Goal: Find specific page/section: Find specific page/section

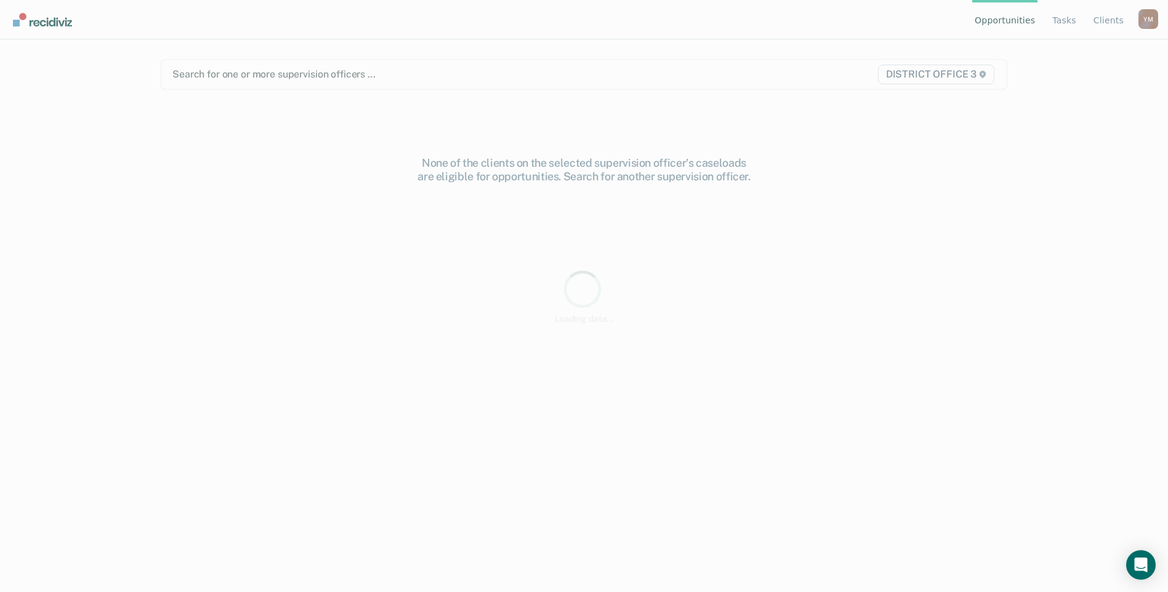
drag, startPoint x: 907, startPoint y: 470, endPoint x: 880, endPoint y: 438, distance: 41.9
click at [880, 438] on div "None of the clients on the selected supervision officer's caseloads are eligibl…" at bounding box center [584, 383] width 846 height 454
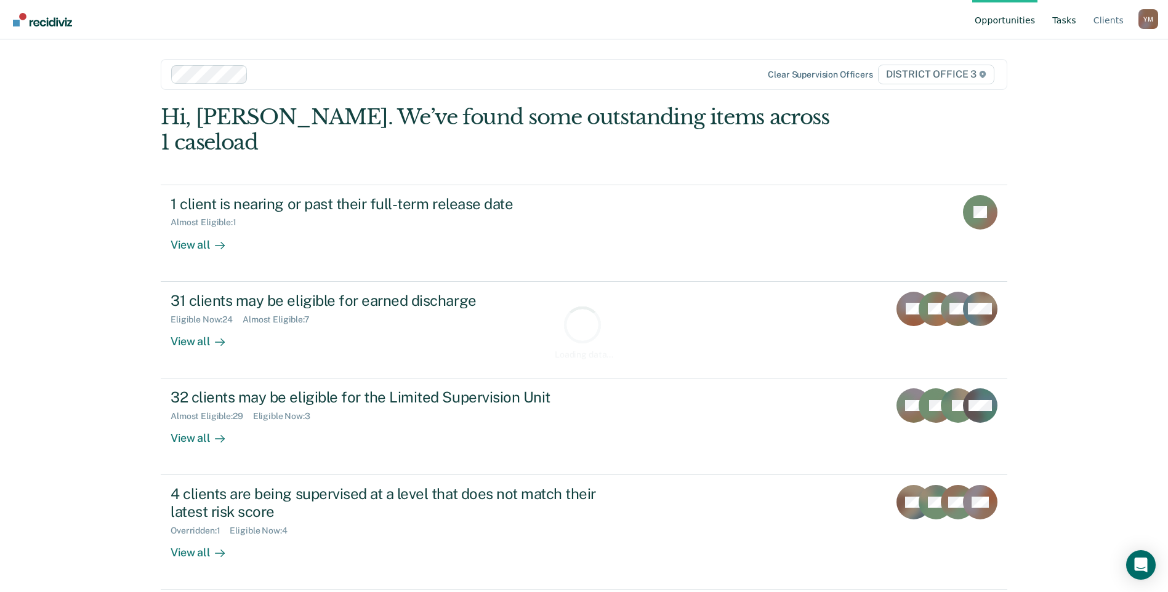
click at [1069, 24] on link "Tasks" at bounding box center [1063, 19] width 29 height 39
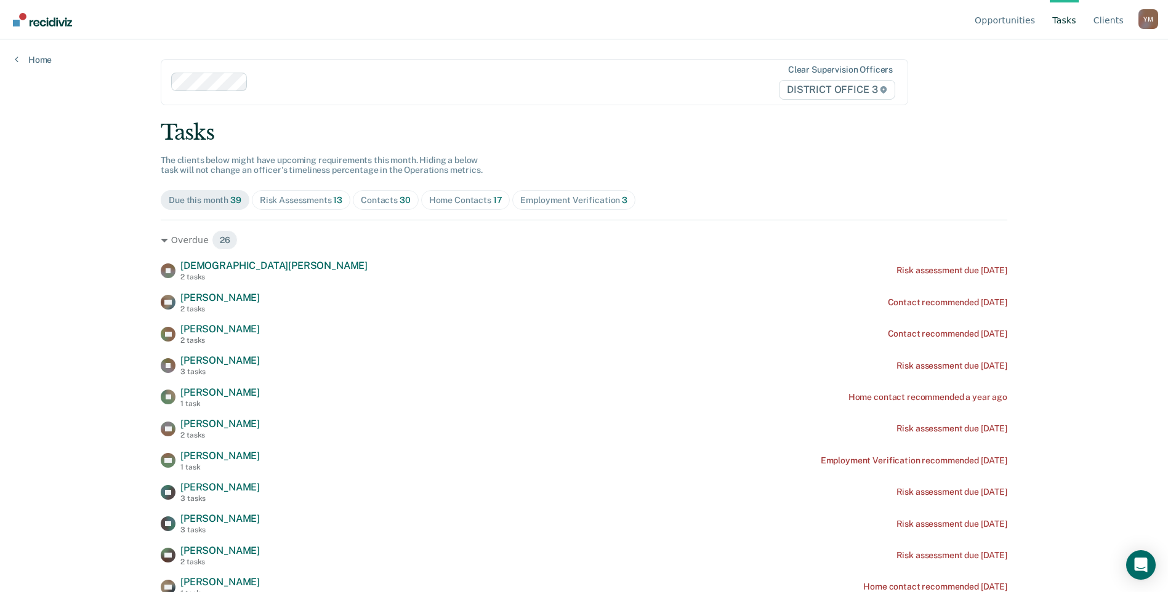
click at [457, 195] on div "Home Contacts 17" at bounding box center [465, 200] width 73 height 10
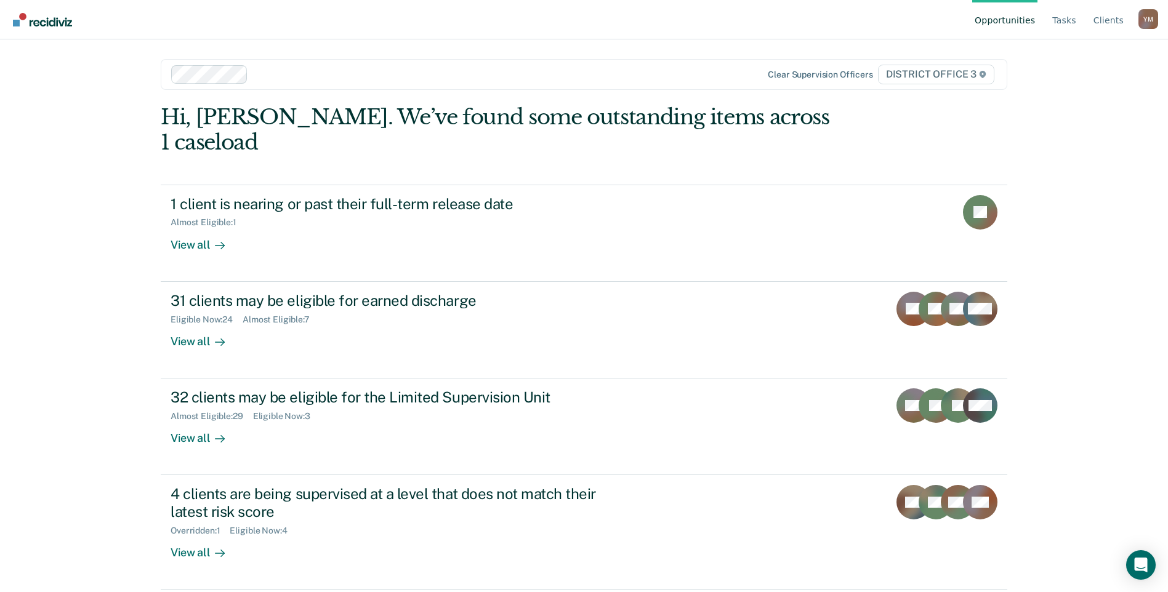
click at [1071, 76] on div "Opportunities Tasks Client s [PERSON_NAME] Y M Profile How it works Log Out Cle…" at bounding box center [584, 296] width 1168 height 592
drag, startPoint x: 721, startPoint y: -46, endPoint x: 1111, endPoint y: 108, distance: 419.2
click at [1111, 108] on div "Opportunities Tasks Client s [PERSON_NAME] Y M Profile How it works Log Out Cle…" at bounding box center [584, 296] width 1168 height 592
